Goal: Find specific page/section: Find specific page/section

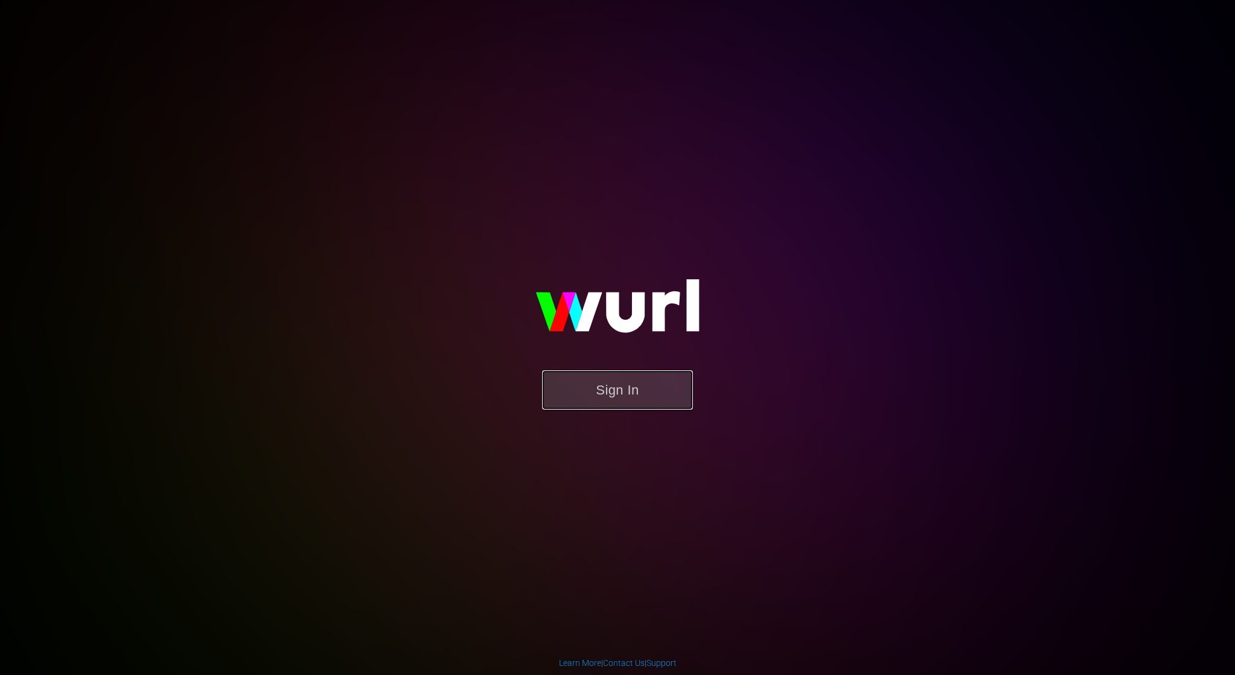
click at [654, 405] on button "Sign In" at bounding box center [617, 389] width 151 height 39
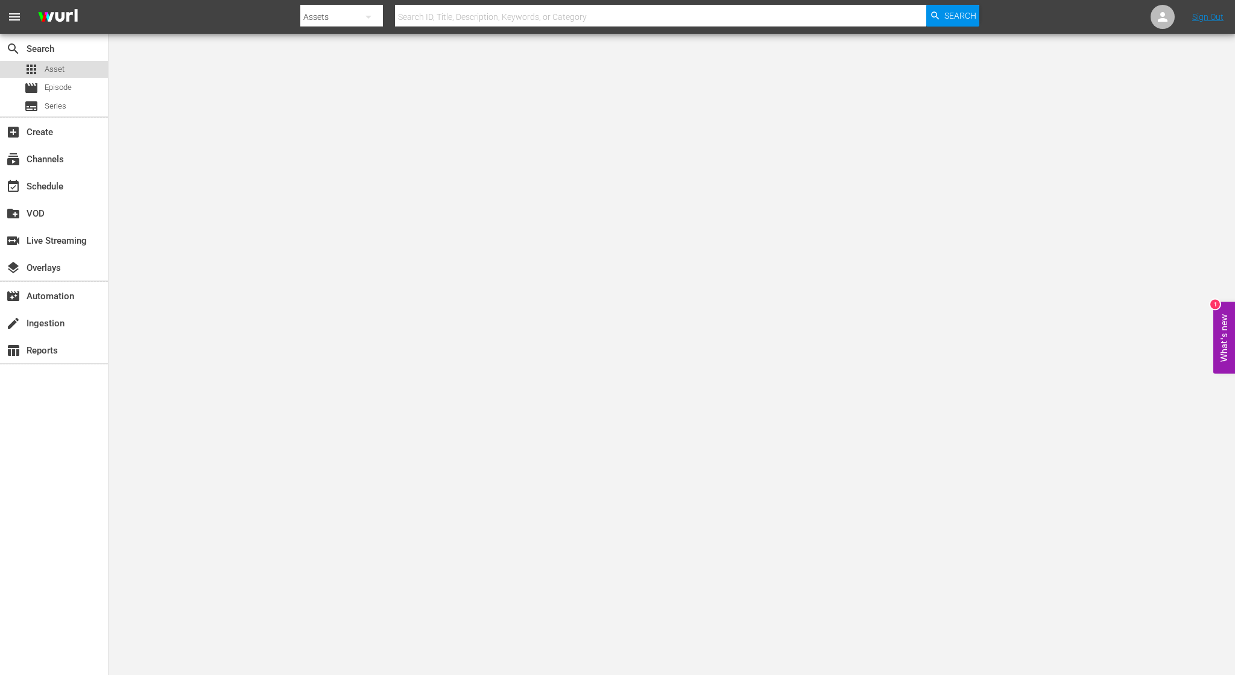
click at [55, 74] on span "Asset" at bounding box center [55, 69] width 20 height 12
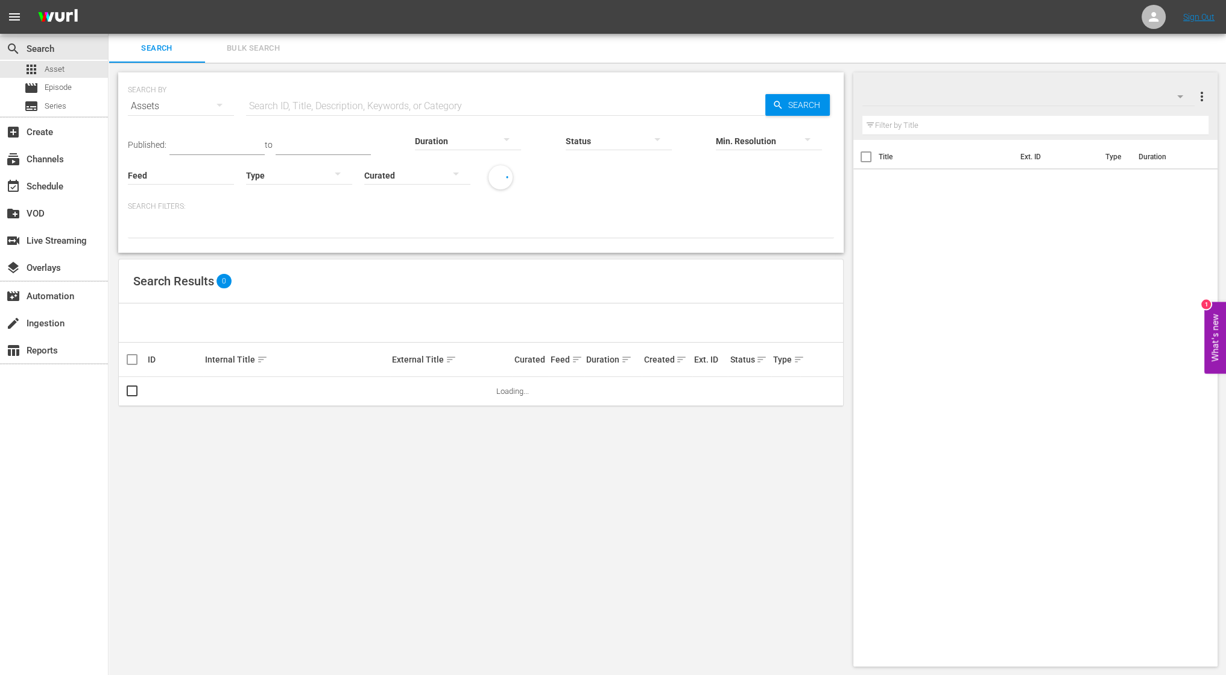
click at [427, 104] on input "text" at bounding box center [505, 106] width 519 height 29
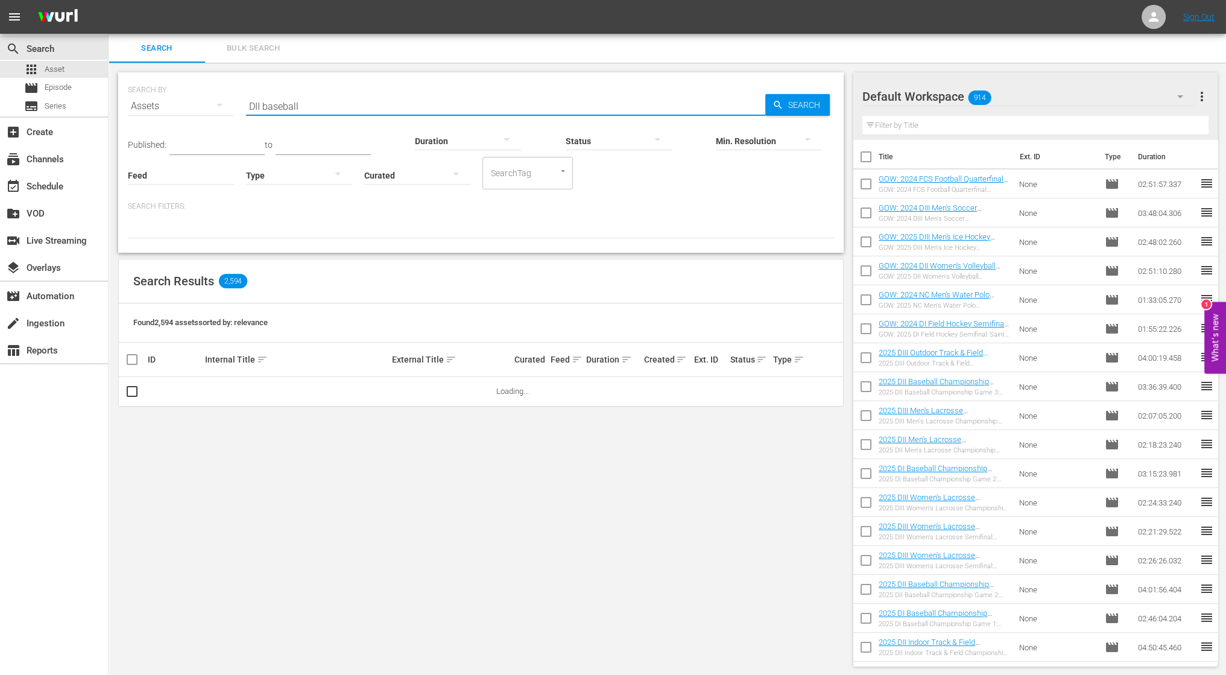
type input "DII baseball"
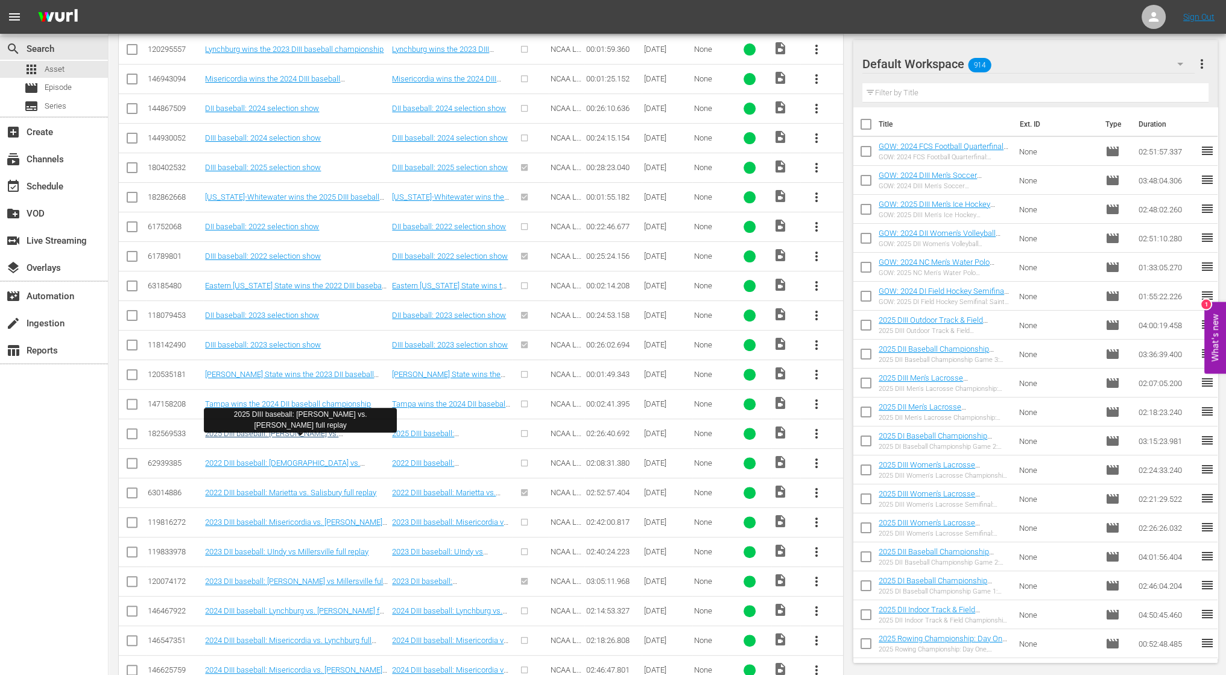
scroll to position [461, 0]
